Goal: Task Accomplishment & Management: Manage account settings

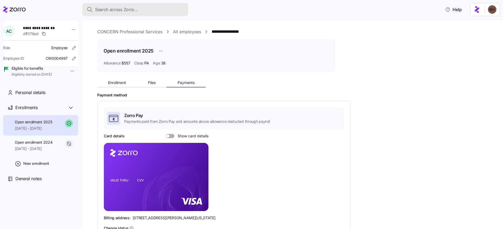
click at [138, 10] on div "Search across Zorro..." at bounding box center [135, 9] width 97 height 7
click at [110, 13] on button "Search across Zorro..." at bounding box center [135, 9] width 106 height 13
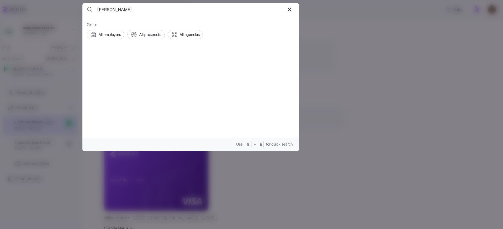
type input "jenna clark"
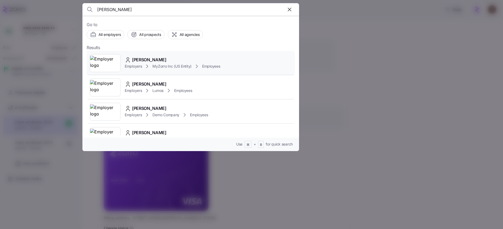
click at [163, 59] on div "Jenna Clark" at bounding box center [173, 60] width 96 height 7
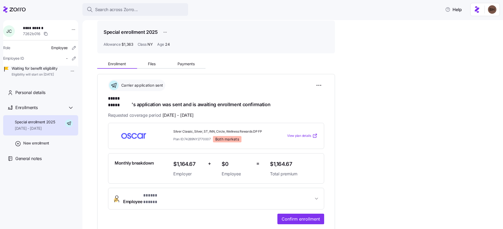
scroll to position [5, 0]
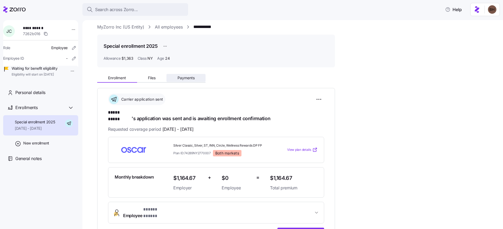
click at [190, 78] on span "Payments" at bounding box center [186, 78] width 17 height 4
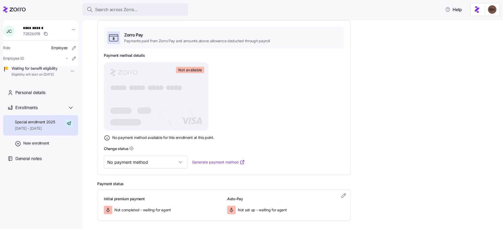
scroll to position [85, 0]
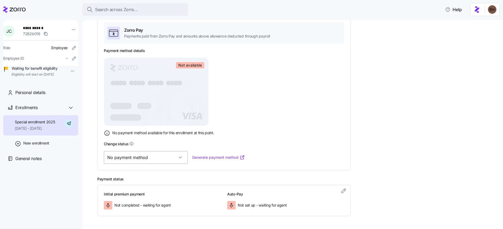
click at [165, 159] on input "No payment method" at bounding box center [146, 157] width 84 height 13
click at [141, 186] on div "Valid" at bounding box center [137, 184] width 63 height 11
type input "Valid"
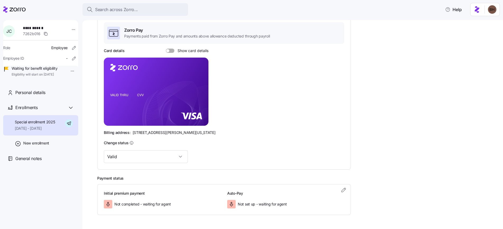
click at [171, 51] on span at bounding box center [171, 51] width 5 height 4
click at [166, 49] on input "Show card details" at bounding box center [166, 49] width 0 height 0
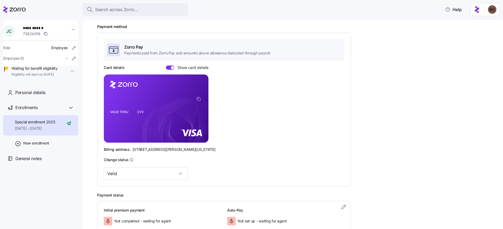
scroll to position [103, 0]
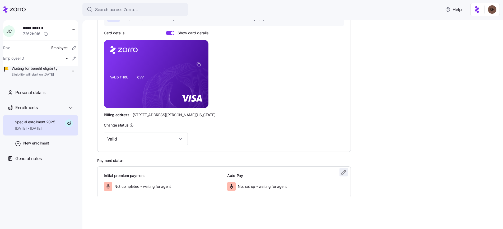
click at [343, 173] on icon "button" at bounding box center [344, 172] width 6 height 6
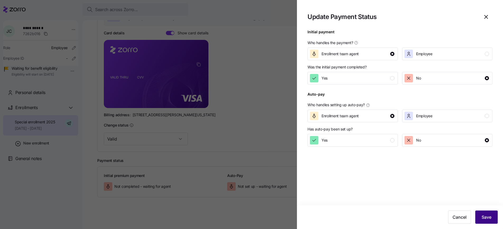
click at [485, 215] on span "Save" at bounding box center [487, 217] width 10 height 6
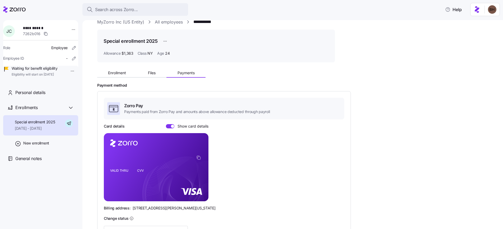
scroll to position [0, 0]
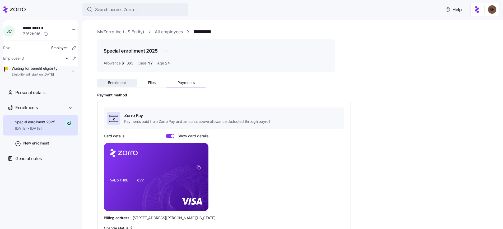
click at [123, 84] on span "Enrollment" at bounding box center [117, 83] width 18 height 4
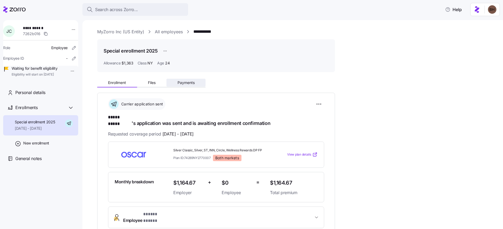
click at [189, 84] on span "Payments" at bounding box center [186, 83] width 17 height 4
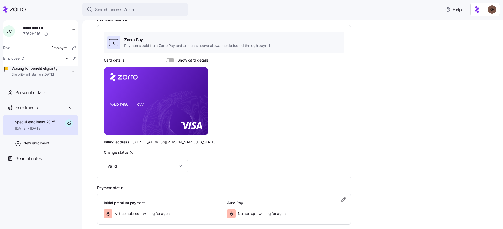
scroll to position [84, 0]
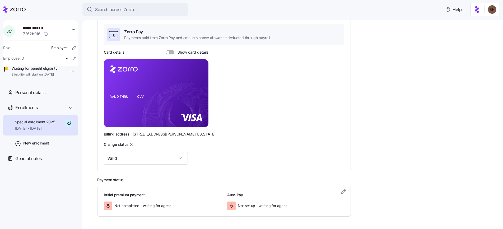
click at [174, 52] on span "Show card details" at bounding box center [191, 52] width 34 height 4
click at [166, 50] on input "Show card details" at bounding box center [166, 50] width 0 height 0
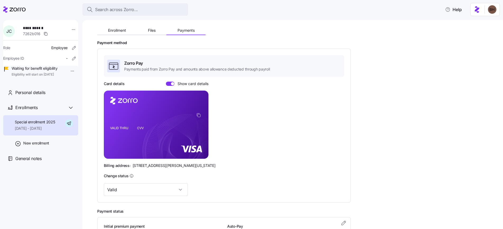
scroll to position [51, 0]
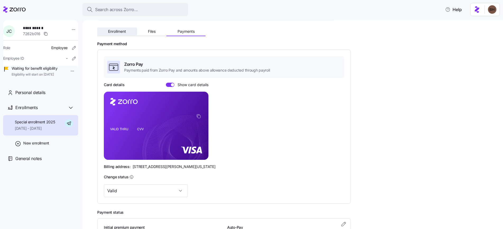
click at [123, 33] on span "Enrollment" at bounding box center [117, 32] width 18 height 4
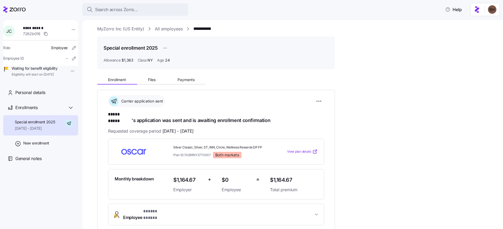
scroll to position [4, 0]
